Goal: Information Seeking & Learning: Learn about a topic

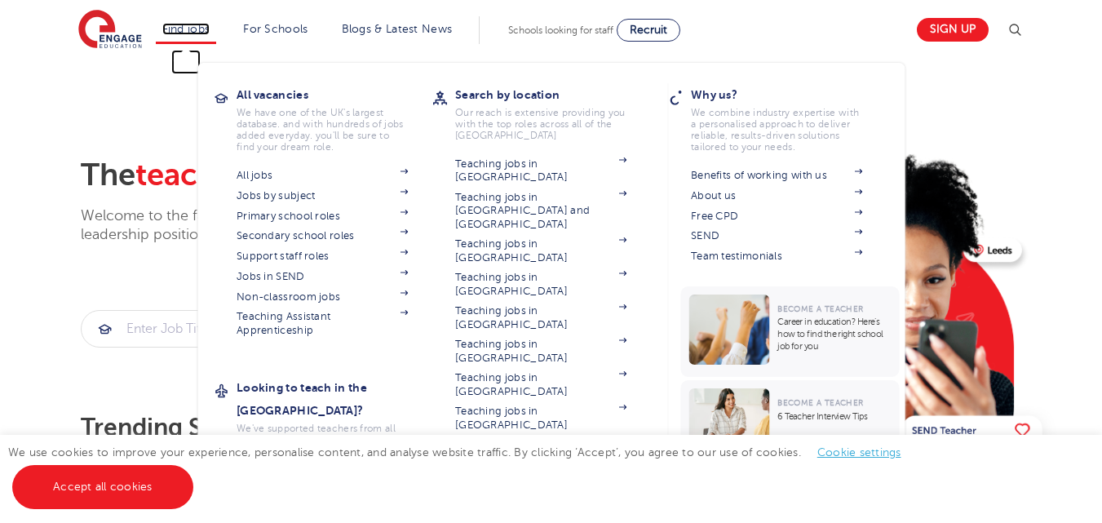
click at [192, 27] on link "Find jobs" at bounding box center [186, 29] width 48 height 12
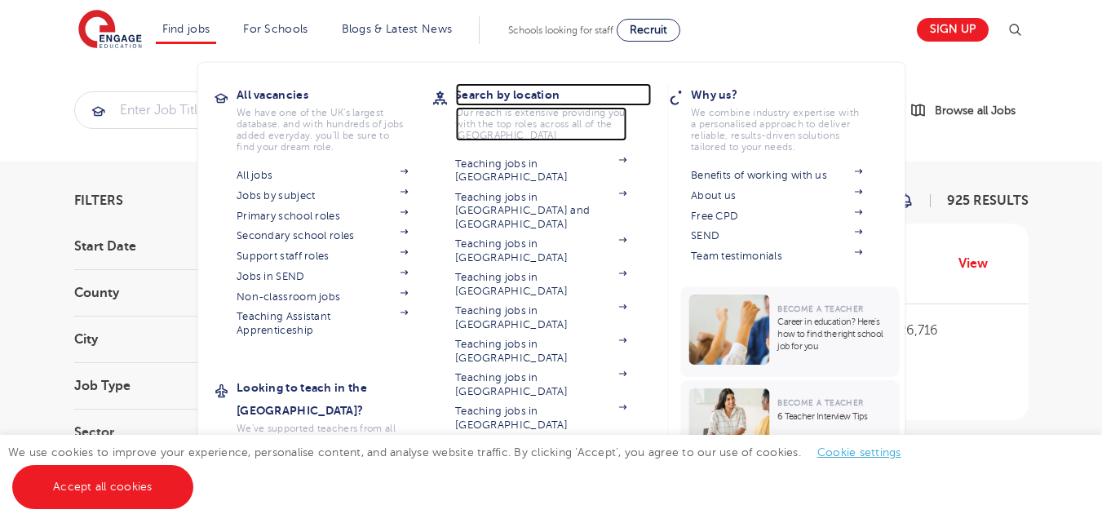
click at [531, 94] on h3 "Search by location" at bounding box center [553, 94] width 196 height 23
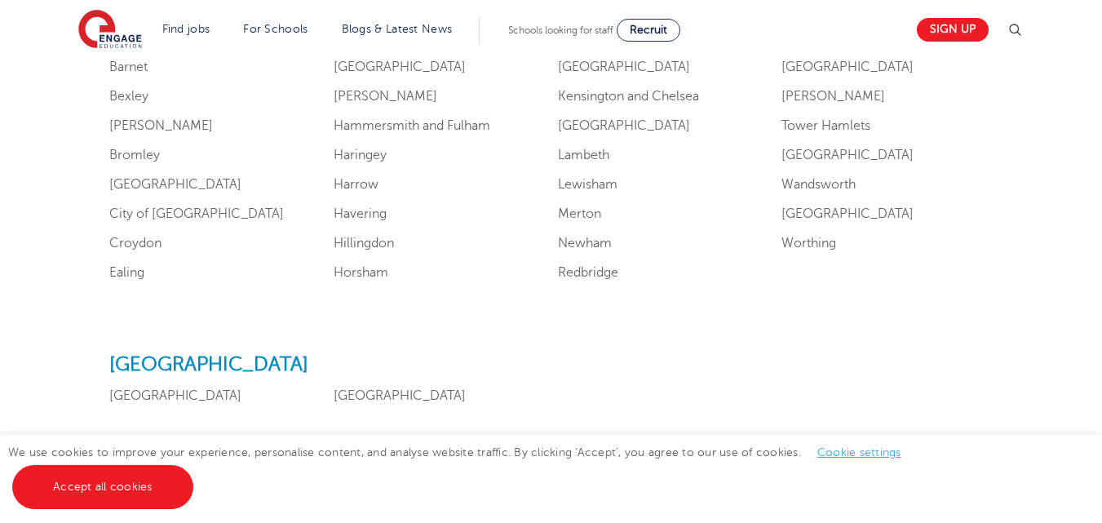
scroll to position [1020, 0]
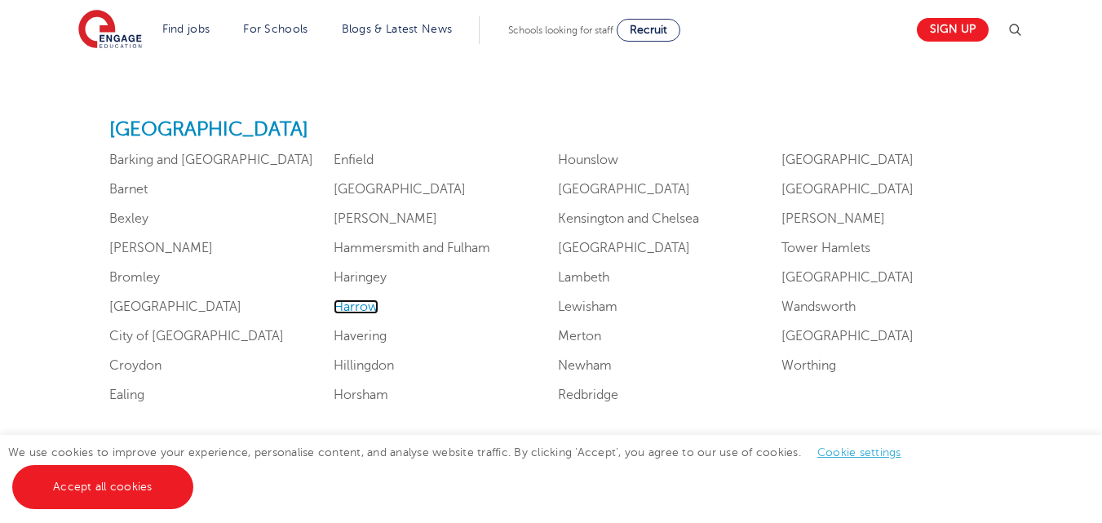
click at [359, 306] on link "Harrow" at bounding box center [355, 306] width 45 height 15
click at [122, 241] on link "Brent" at bounding box center [161, 248] width 104 height 15
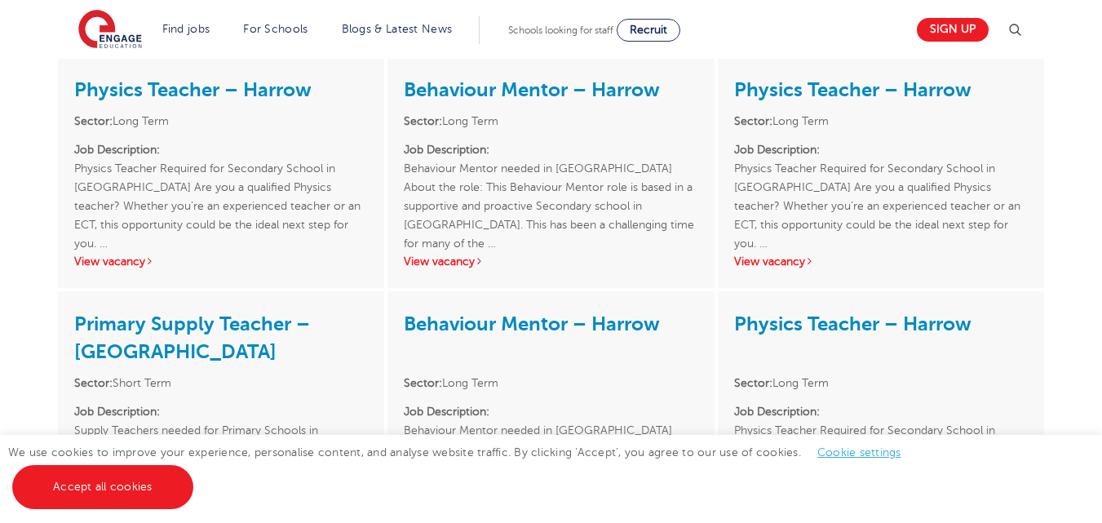
scroll to position [1729, 0]
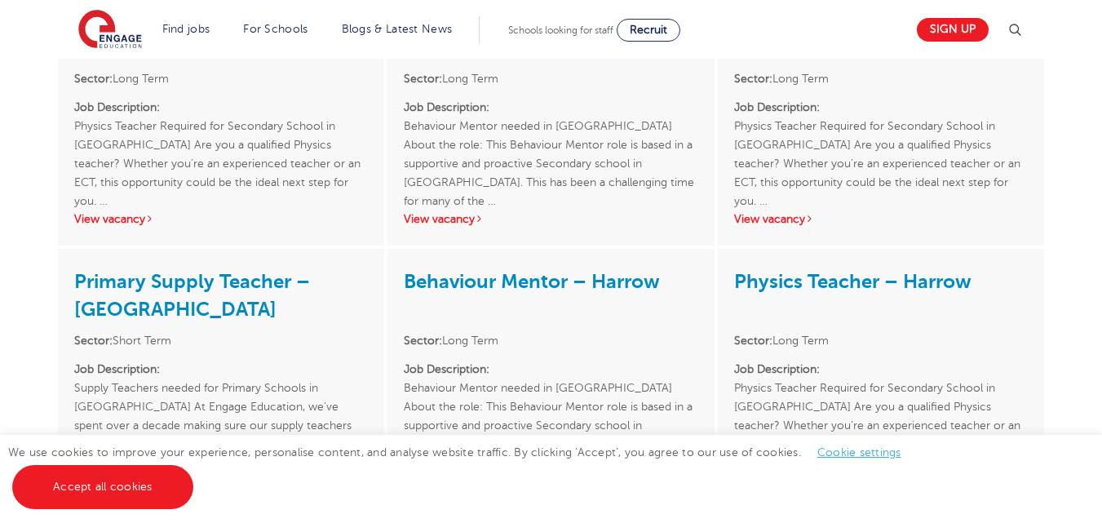
drag, startPoint x: 1113, startPoint y: 58, endPoint x: 1058, endPoint y: 292, distance: 240.3
click at [1058, 292] on html "Find jobs All vacancies We have one of the UK's largest database. and with hund…" at bounding box center [551, 138] width 1102 height 3735
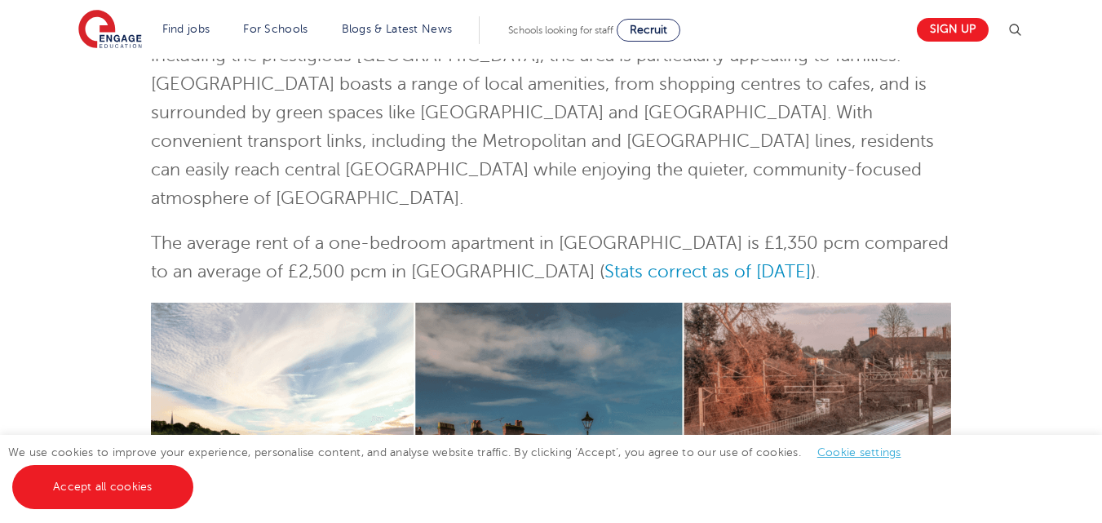
scroll to position [0, 0]
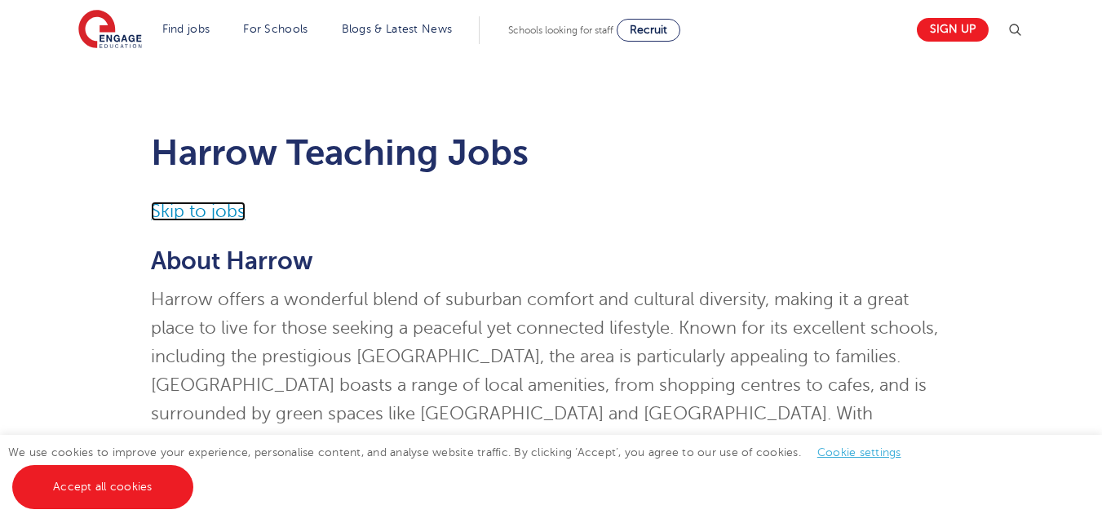
click at [195, 213] on link "Skip to jobs" at bounding box center [198, 211] width 95 height 20
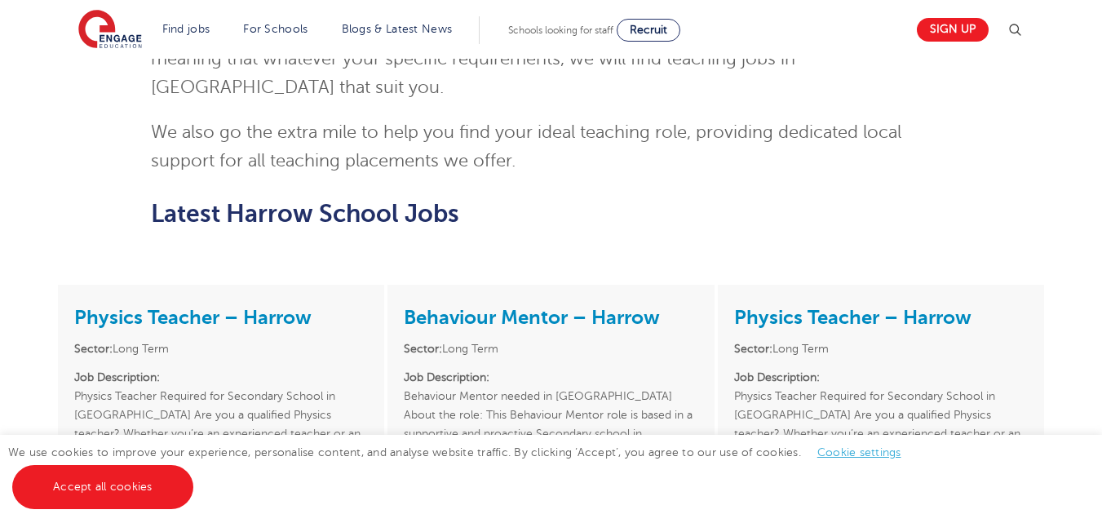
scroll to position [1602, 0]
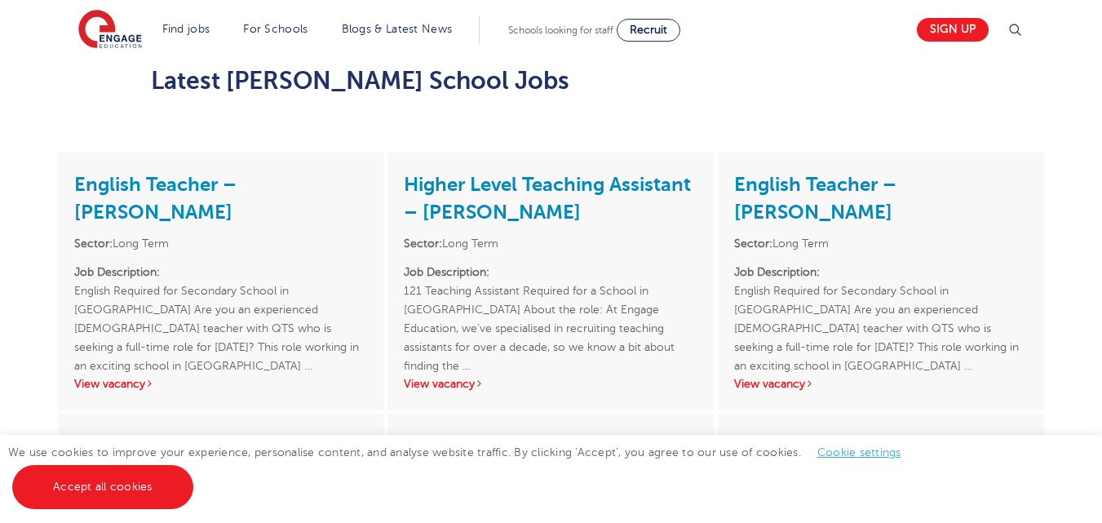
click at [1071, 275] on html "Find jobs All vacancies We have one of the UK's largest database. and with hund…" at bounding box center [551, 144] width 1102 height 4163
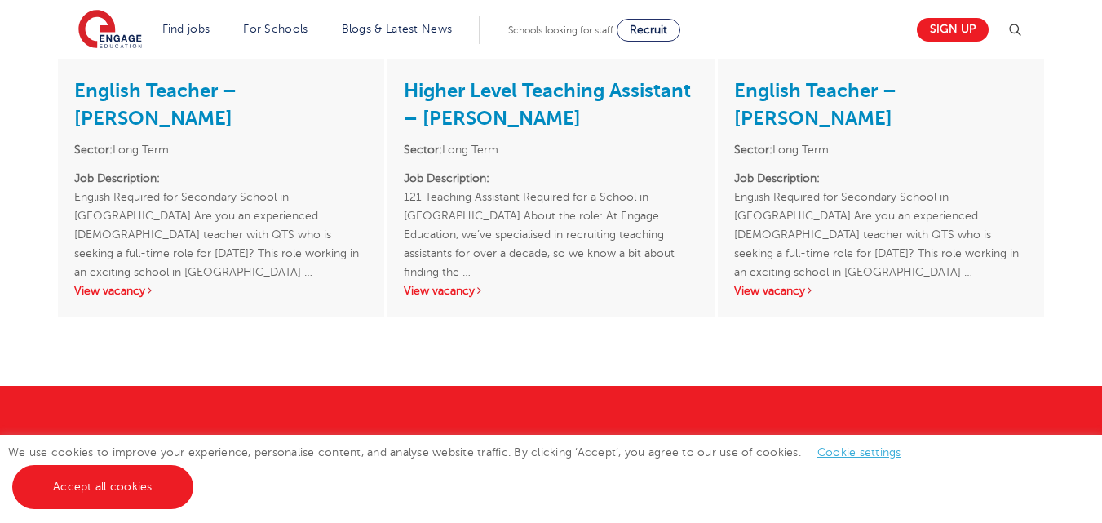
scroll to position [1316, 0]
